Goal: Information Seeking & Learning: Learn about a topic

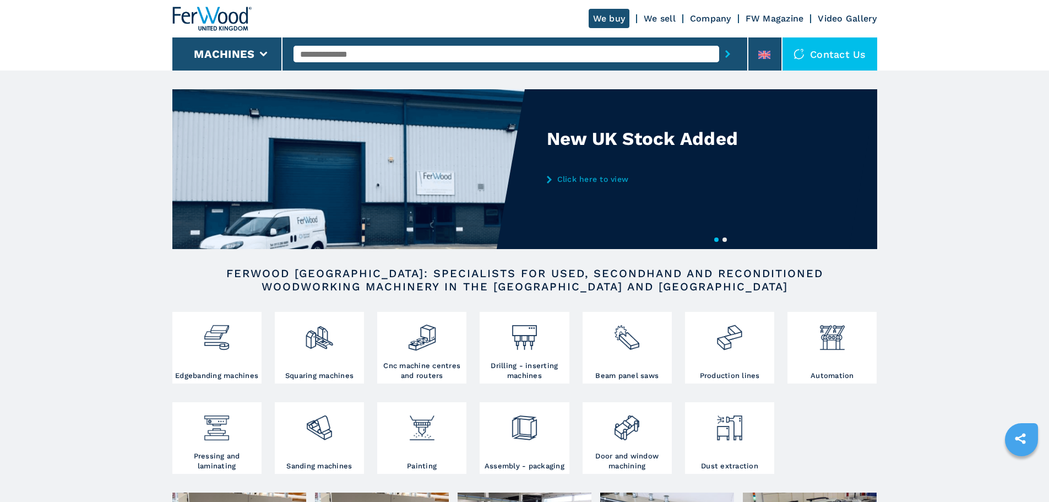
click at [316, 50] on input "text" at bounding box center [506, 54] width 426 height 17
type input "******"
click at [719, 41] on button "submit-button" at bounding box center [727, 53] width 17 height 25
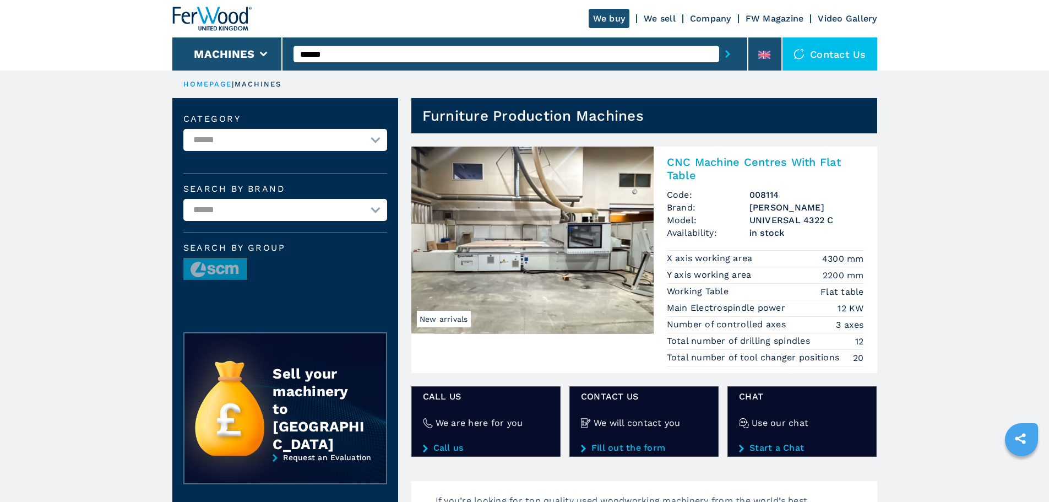
click at [697, 165] on h2 "CNC Machine Centres With Flat Table" at bounding box center [765, 168] width 197 height 26
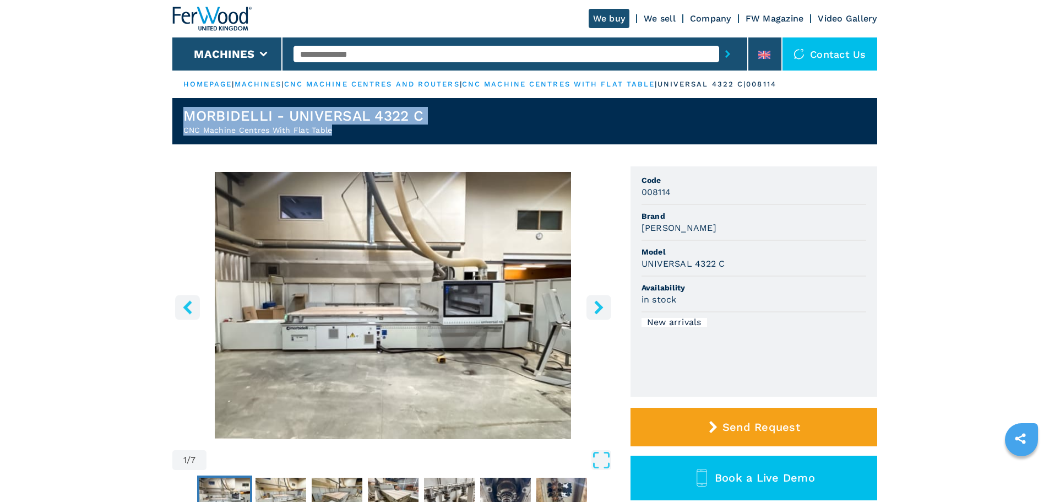
drag, startPoint x: 346, startPoint y: 131, endPoint x: 177, endPoint y: 113, distance: 169.9
click at [177, 113] on header "MORBIDELLI - UNIVERSAL 4322 C CNC Machine Centres With Flat Table" at bounding box center [524, 121] width 705 height 46
copy div "MORBIDELLI - UNIVERSAL 4322 C CNC Machine Centres With Flat Table"
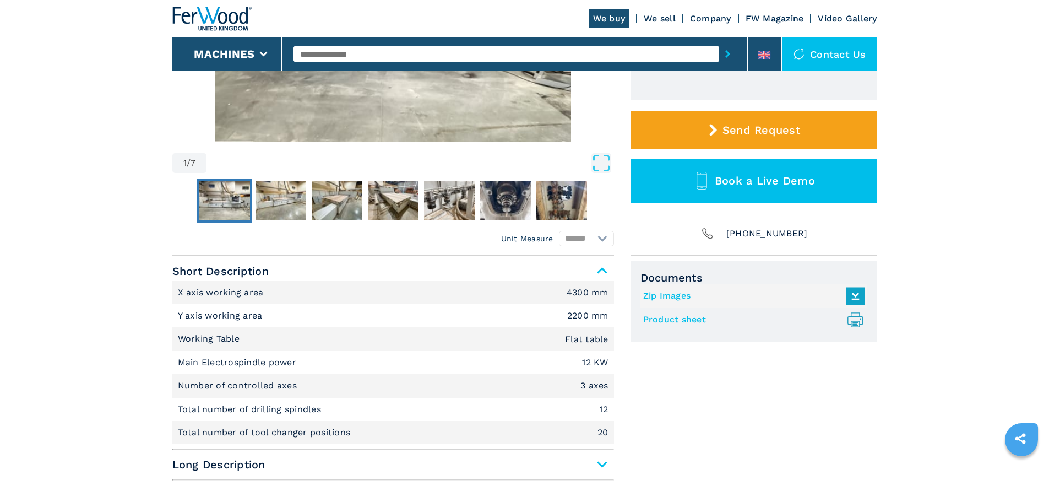
scroll to position [420, 0]
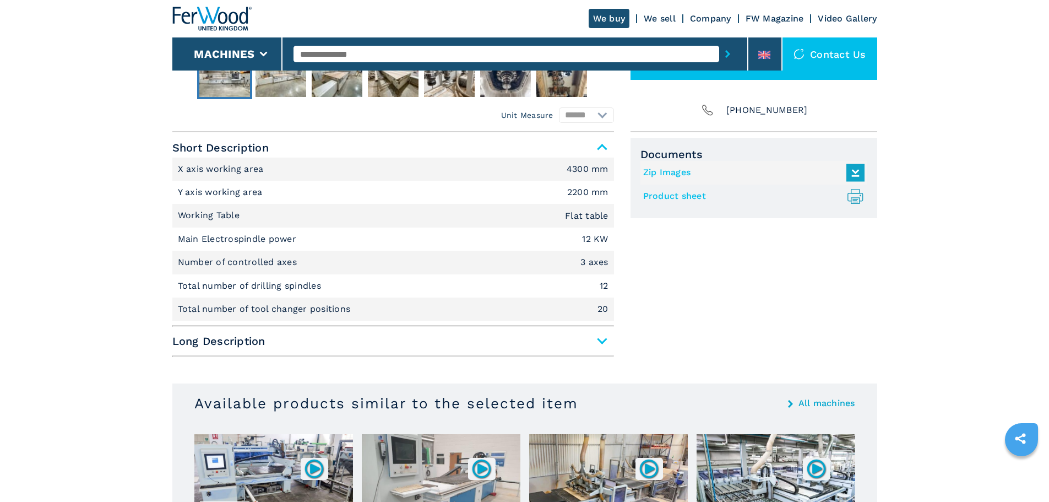
click at [605, 341] on span "Long Description" at bounding box center [393, 341] width 442 height 20
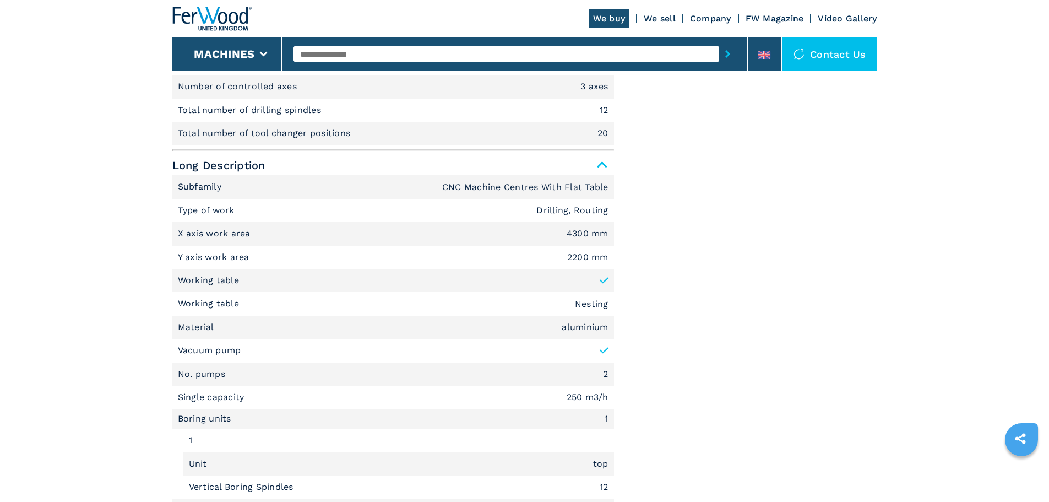
scroll to position [612, 0]
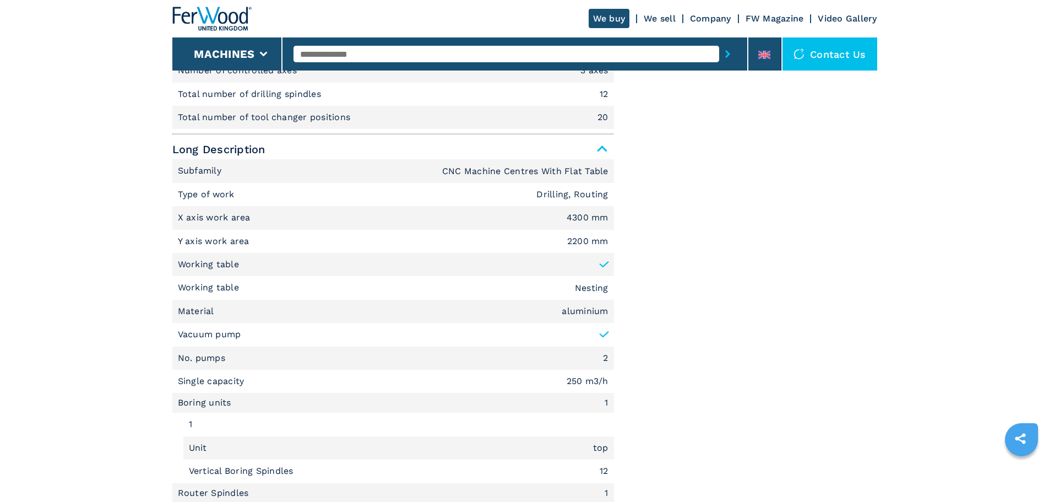
click at [177, 165] on li "Subfamily CNC Machine Centres With Flat Table" at bounding box center [393, 170] width 442 height 23
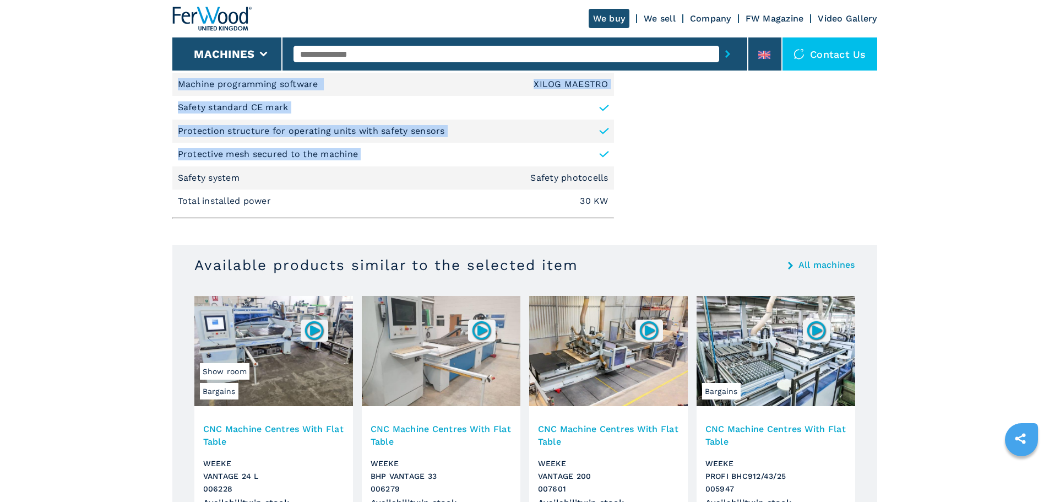
scroll to position [1224, 0]
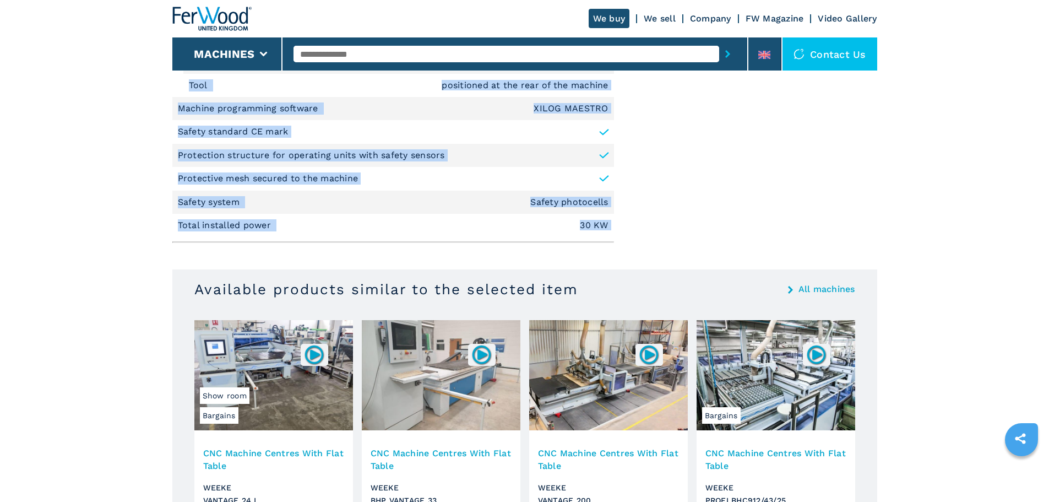
drag, startPoint x: 181, startPoint y: 170, endPoint x: 641, endPoint y: 235, distance: 465.5
copy div "ubfamily CNC Machine Centres With Flat Table Type of work Drilling, Routing X a…"
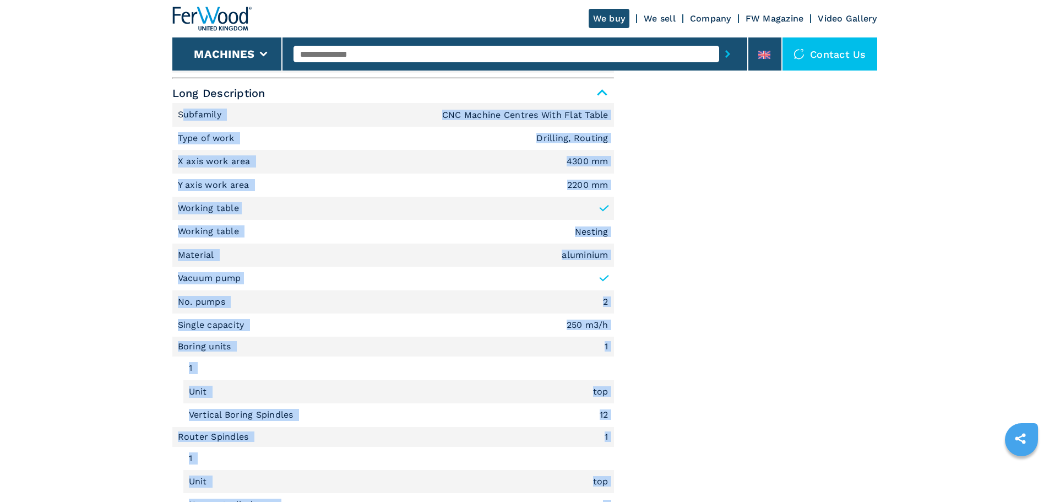
scroll to position [666, 0]
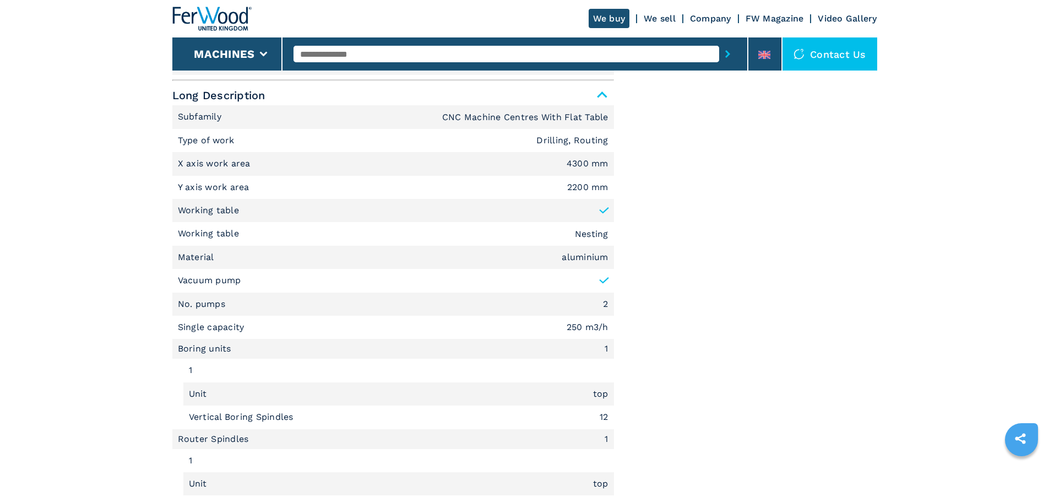
click at [816, 241] on div "Documents Zip Images Product sheet .prefix__st0{stroke-linecap:round;stroke-lin…" at bounding box center [753, 349] width 247 height 914
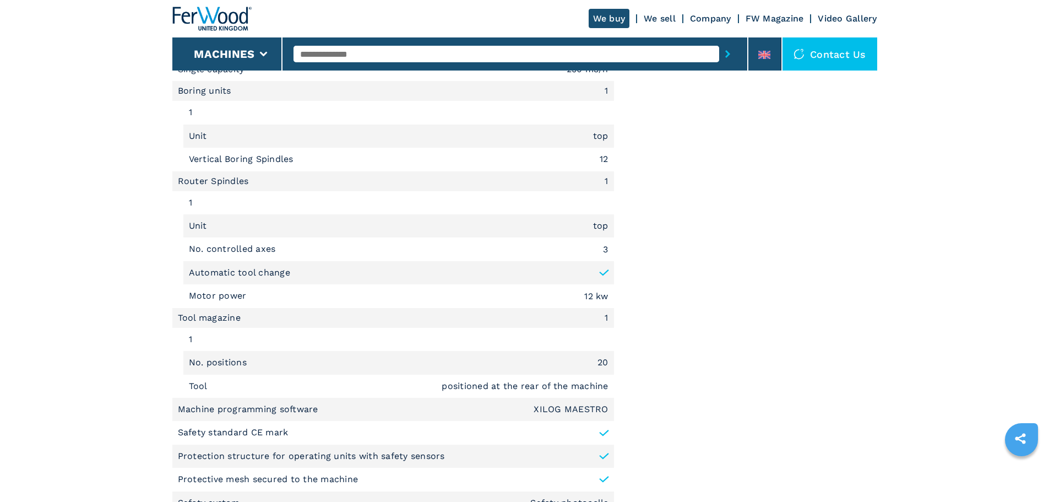
scroll to position [925, 0]
click at [1008, 272] on main "HOMEPAGE | machines | cnc machine centres and routers | cnc machine centres wit…" at bounding box center [524, 71] width 1049 height 1993
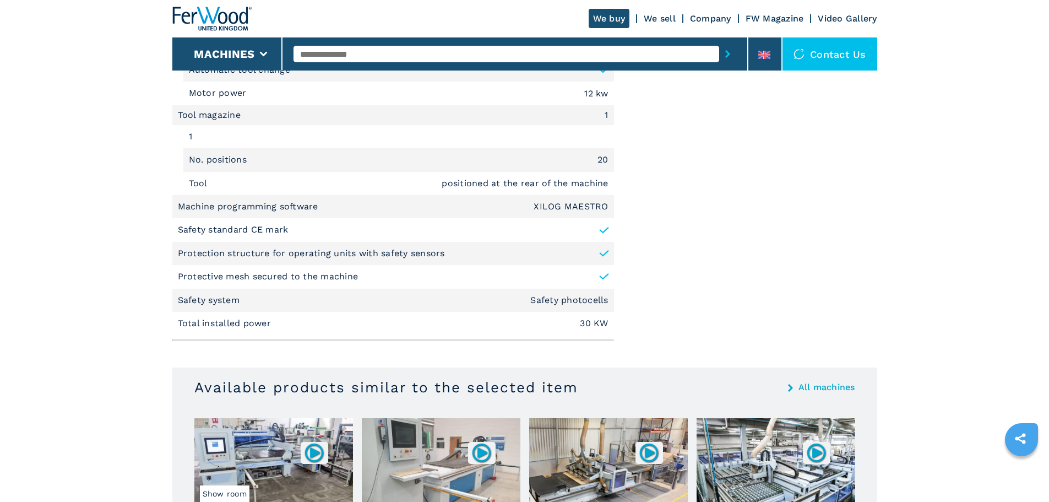
scroll to position [1128, 0]
